Goal: Information Seeking & Learning: Check status

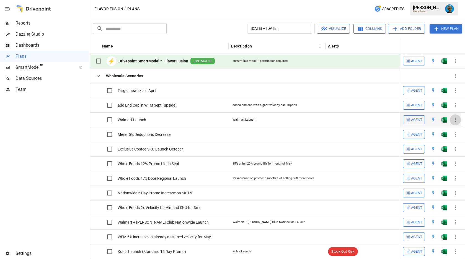
click at [457, 120] on icon "button" at bounding box center [455, 120] width 7 height 7
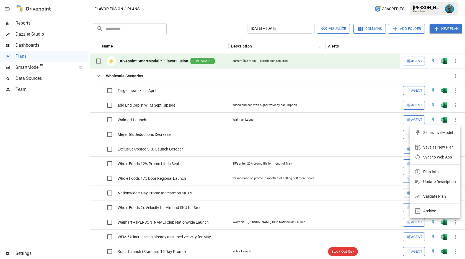
click at [433, 169] on div "Plan Info" at bounding box center [430, 172] width 15 height 7
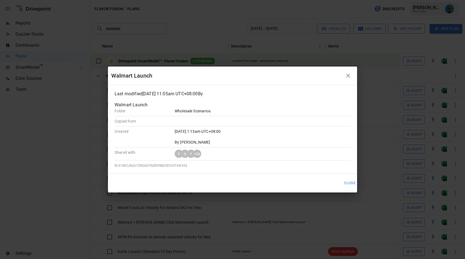
drag, startPoint x: 174, startPoint y: 130, endPoint x: 235, endPoint y: 130, distance: 60.9
click at [235, 130] on div "Created [DATE] 1:13am UTC+08:00 By [PERSON_NAME]" at bounding box center [233, 137] width 236 height 16
copy p "[DATE] 1:13am UTC+08:00"
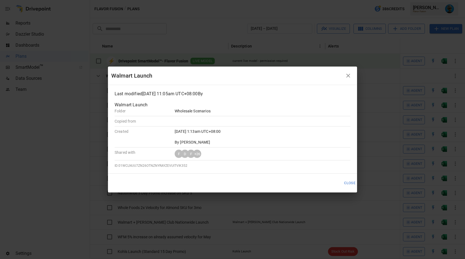
click at [166, 92] on p "Last modified [DATE] 11:05am UTC+08:00 By" at bounding box center [233, 94] width 236 height 7
drag, startPoint x: 210, startPoint y: 92, endPoint x: 115, endPoint y: 94, distance: 95.7
click at [115, 94] on p "Last modified [DATE] 11:05am UTC+08:00 By" at bounding box center [233, 94] width 236 height 7
copy p "Last modified [DATE] 11:05am UTC+08:00"
